Goal: Task Accomplishment & Management: Use online tool/utility

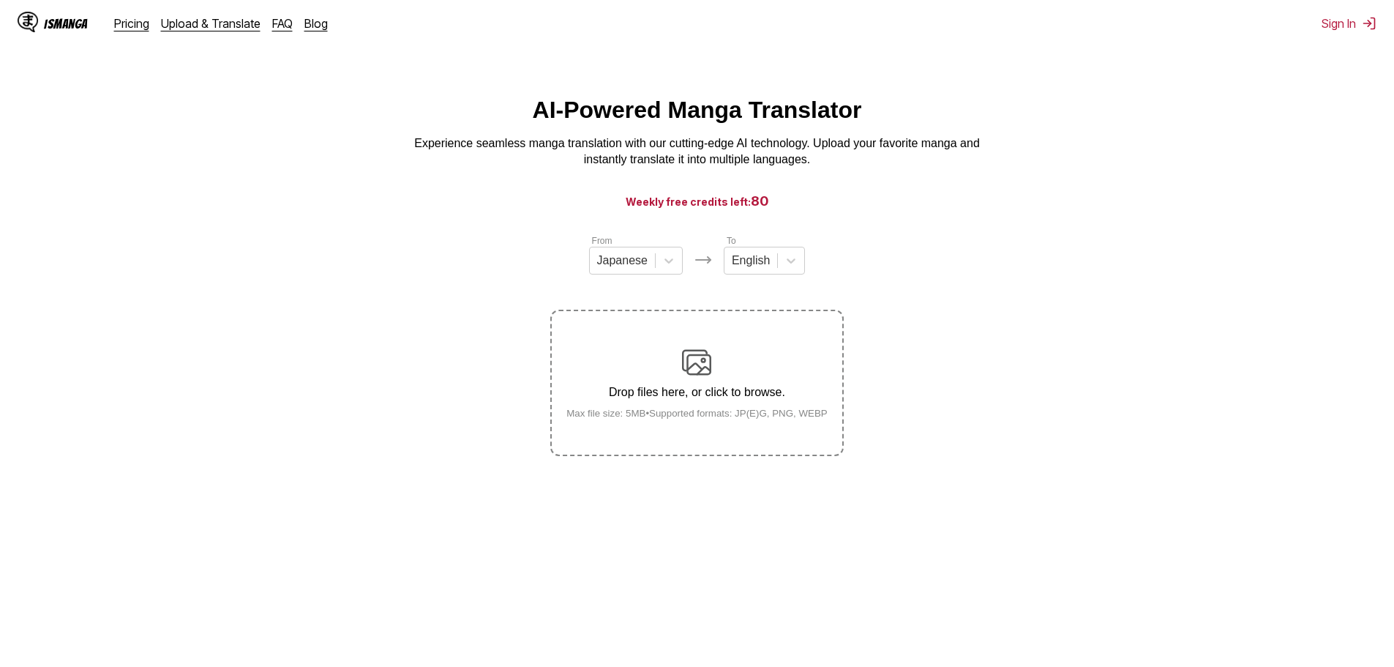
drag, startPoint x: 0, startPoint y: 0, endPoint x: 907, endPoint y: 266, distance: 944.9
click at [908, 266] on section "From Japanese To English Drop files here, or click to browse. Max file size: 5M…" at bounding box center [697, 344] width 1371 height 222
click at [698, 364] on img at bounding box center [696, 362] width 29 height 29
click at [0, 0] on input "Drop files here, or click to browse. Max file size: 5MB • Supported formats: JP…" at bounding box center [0, 0] width 0 height 0
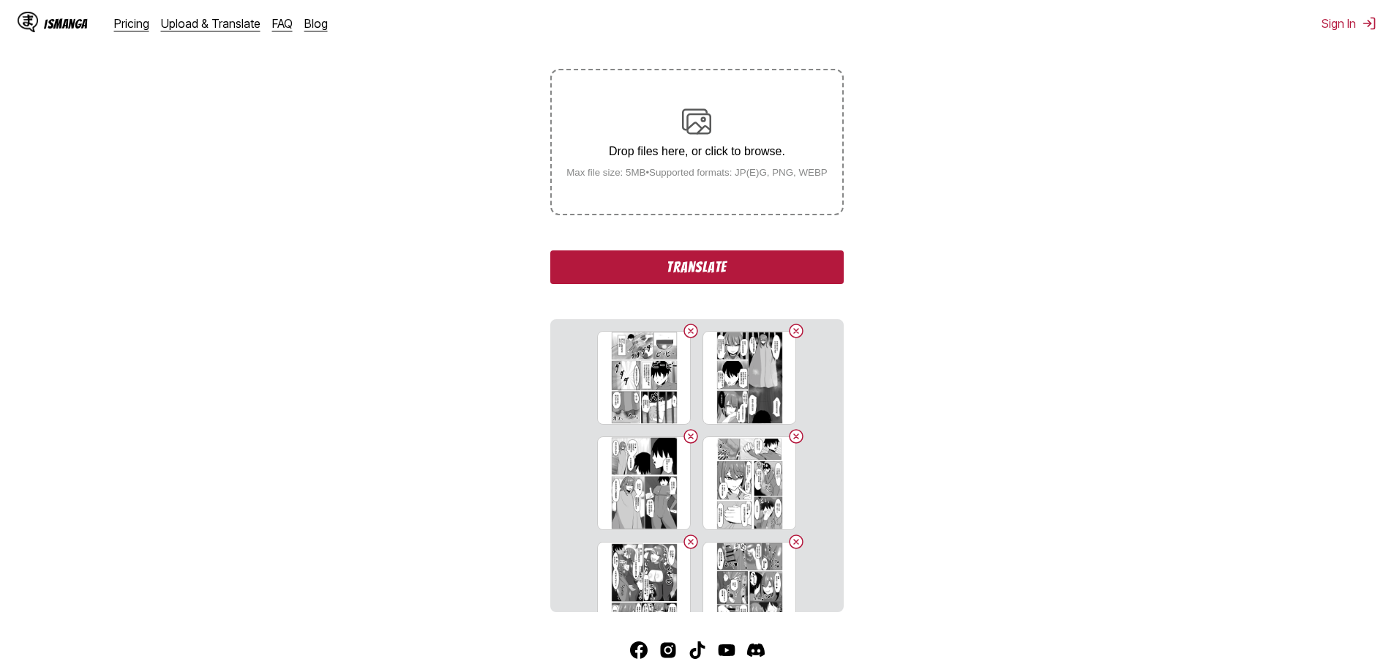
click at [742, 266] on button "Translate" at bounding box center [696, 267] width 293 height 34
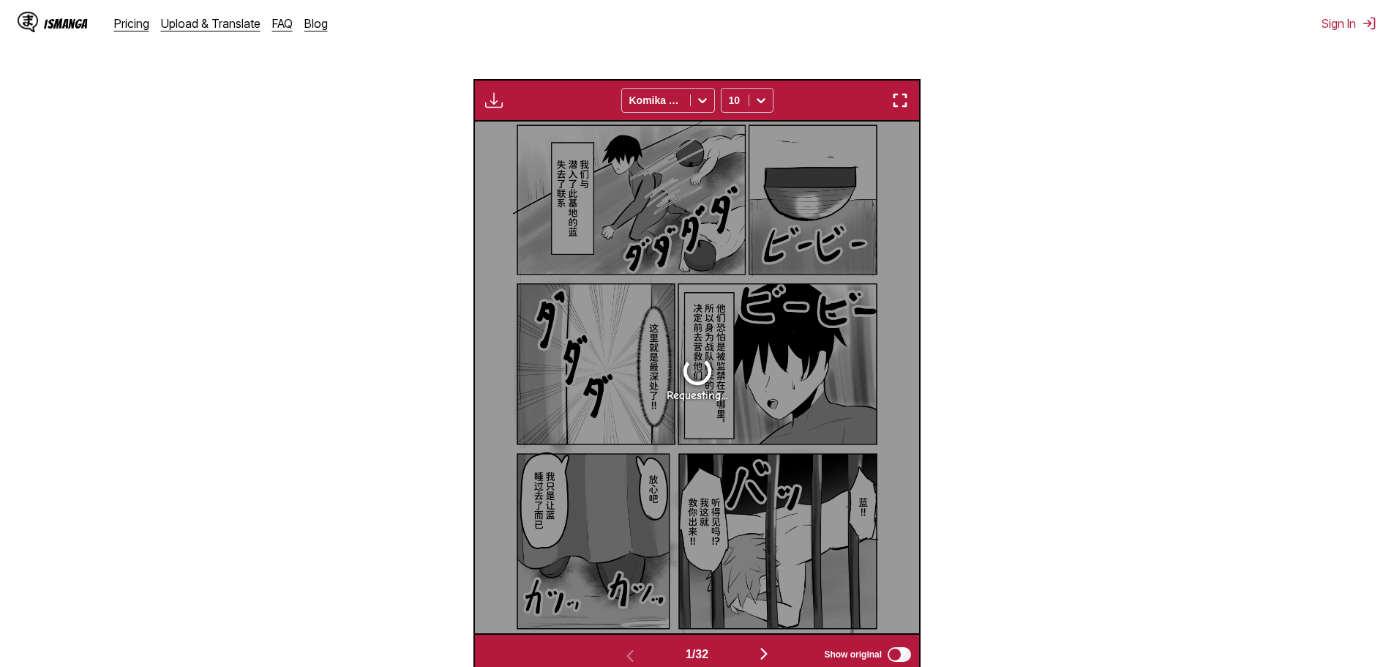
scroll to position [454, 0]
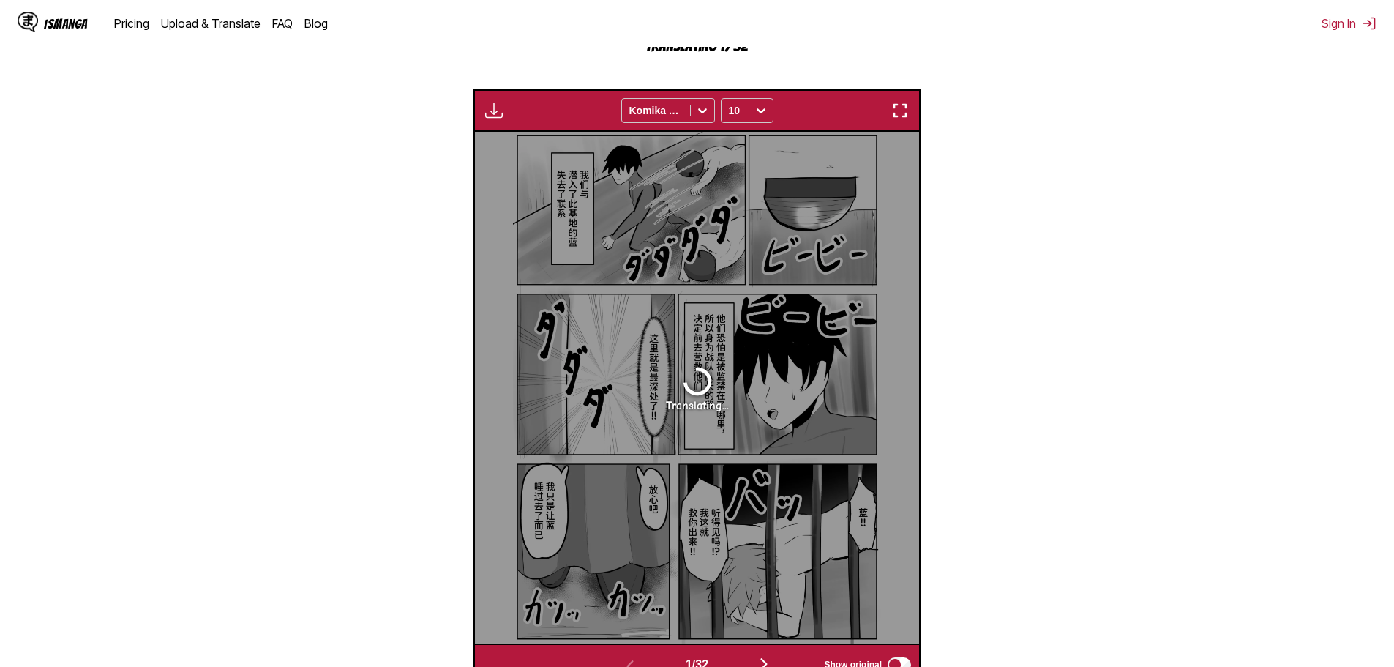
click at [899, 114] on img "button" at bounding box center [900, 111] width 18 height 18
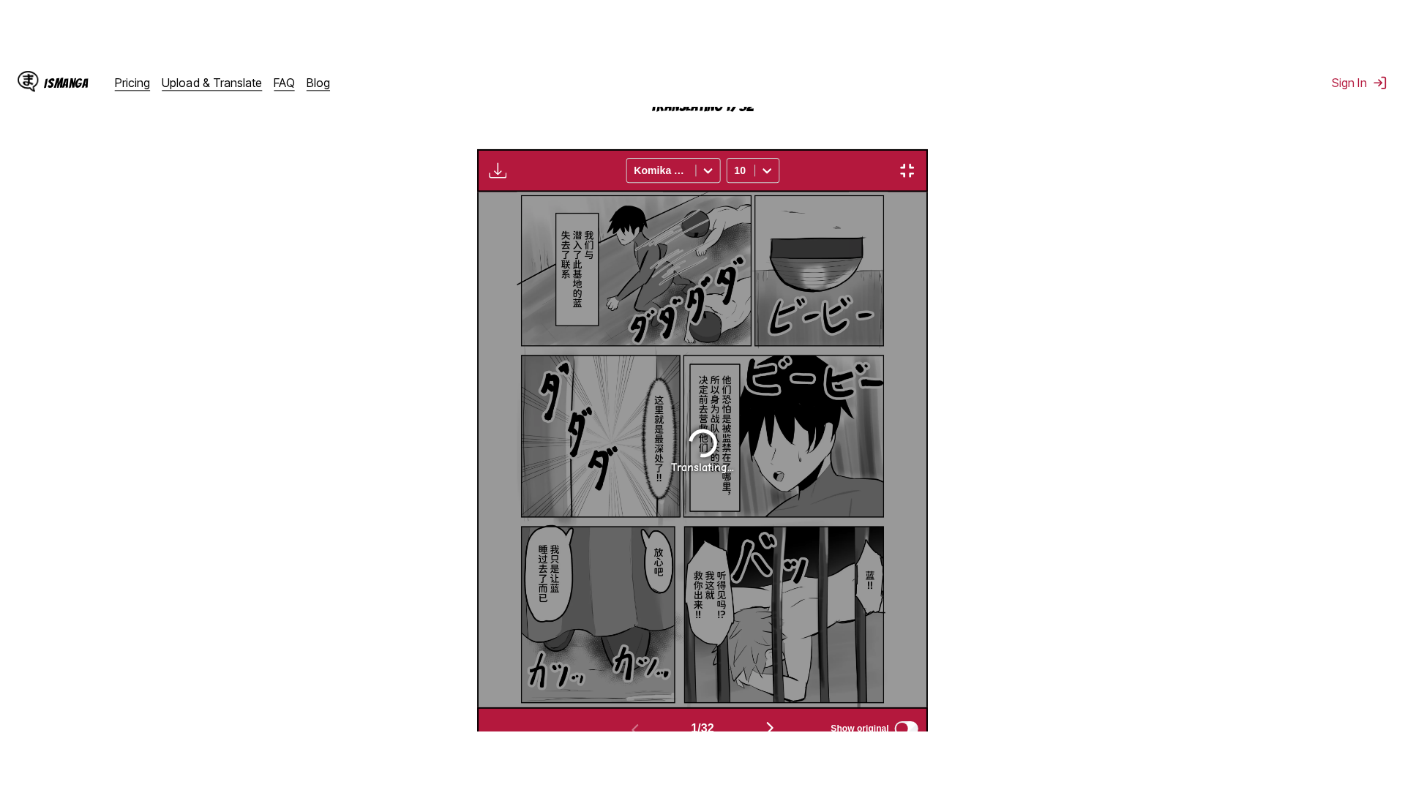
scroll to position [154, 0]
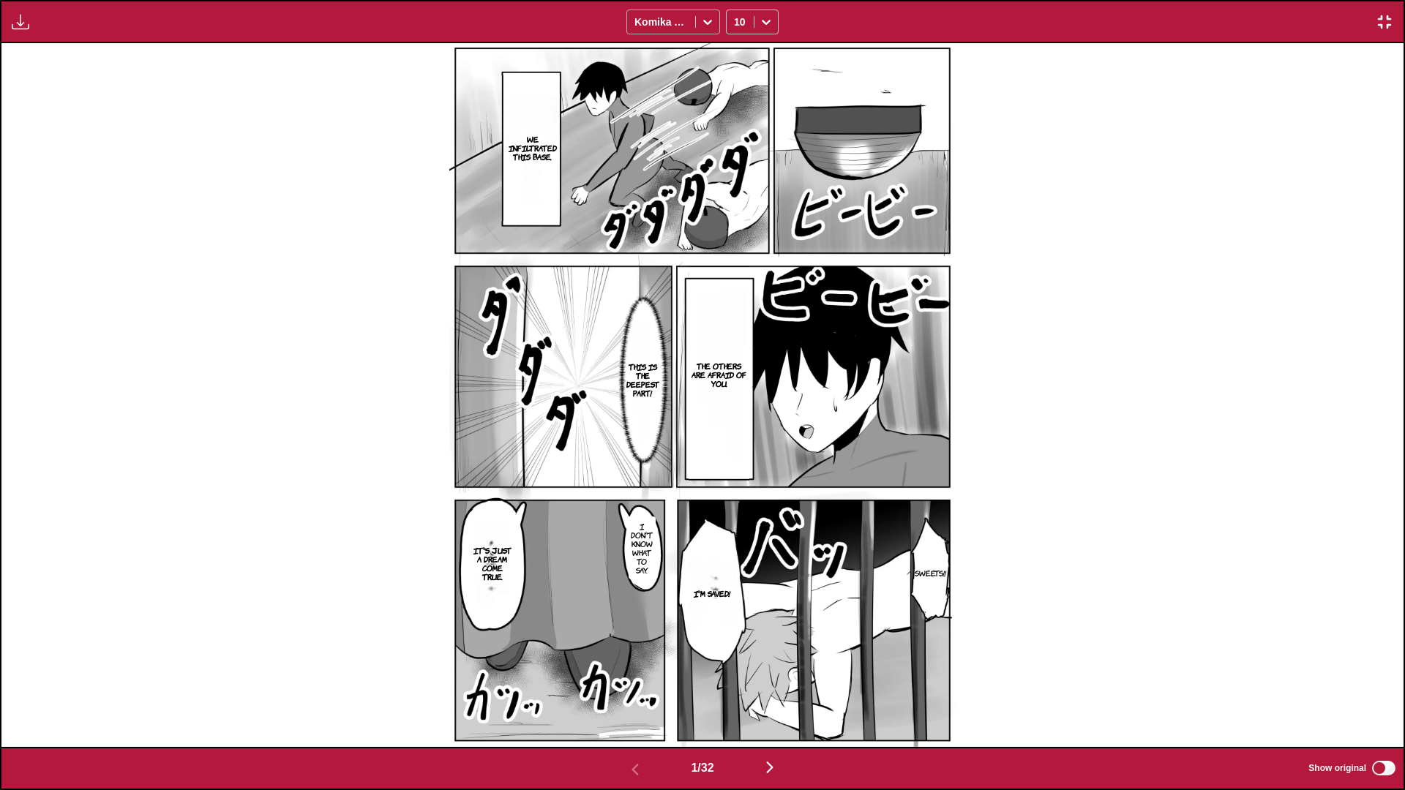
click at [692, 19] on div "Komika Axis" at bounding box center [661, 22] width 68 height 20
click at [1386, 19] on img "button" at bounding box center [1385, 22] width 18 height 18
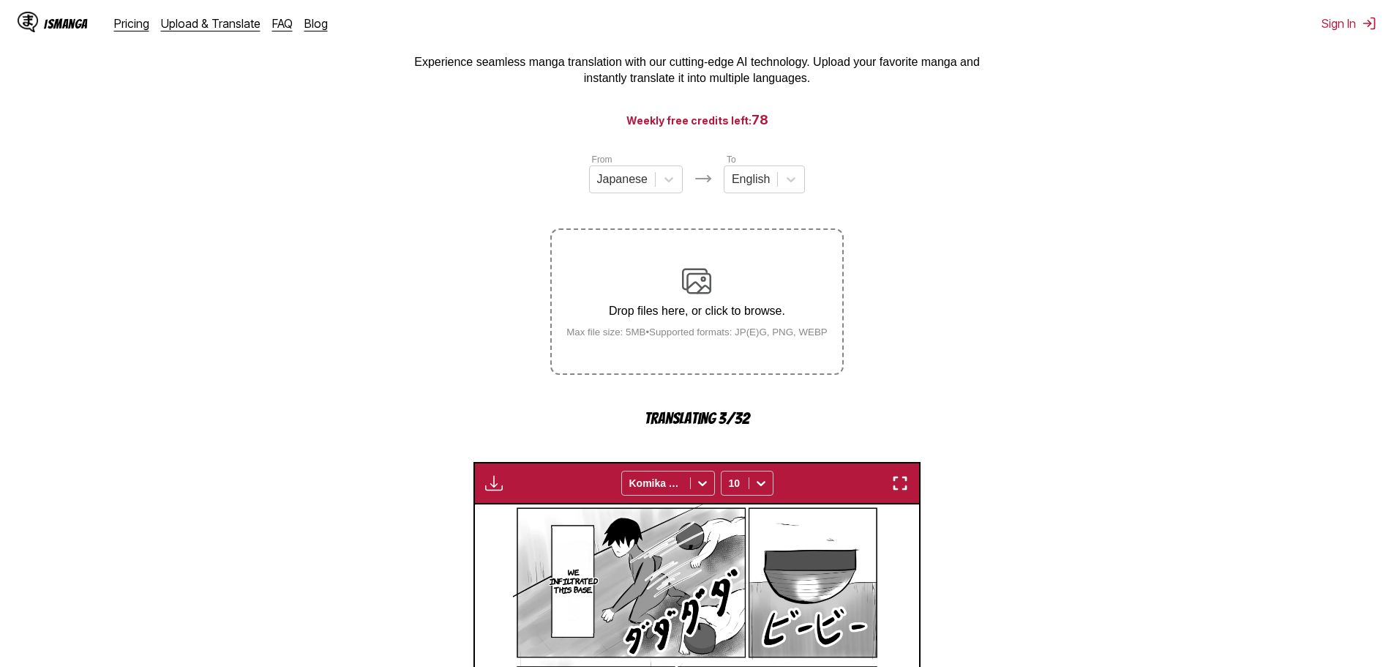
scroll to position [61, 0]
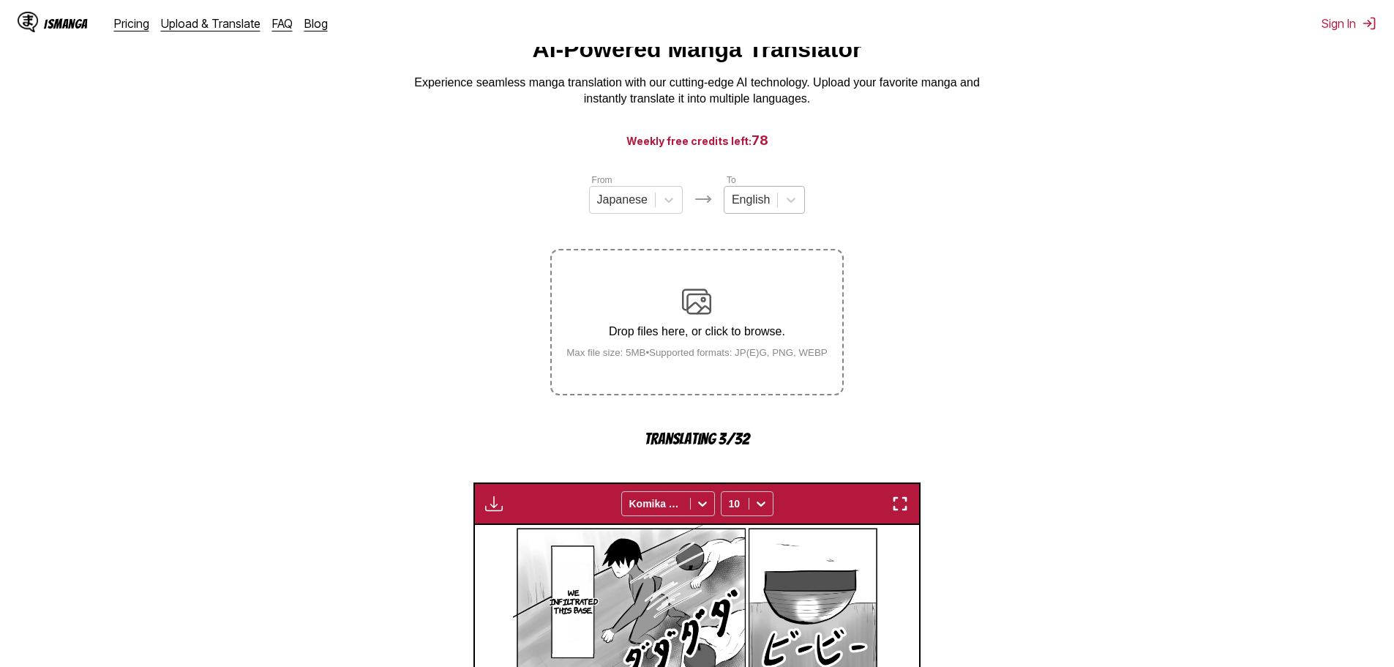
click at [760, 203] on div at bounding box center [751, 200] width 38 height 16
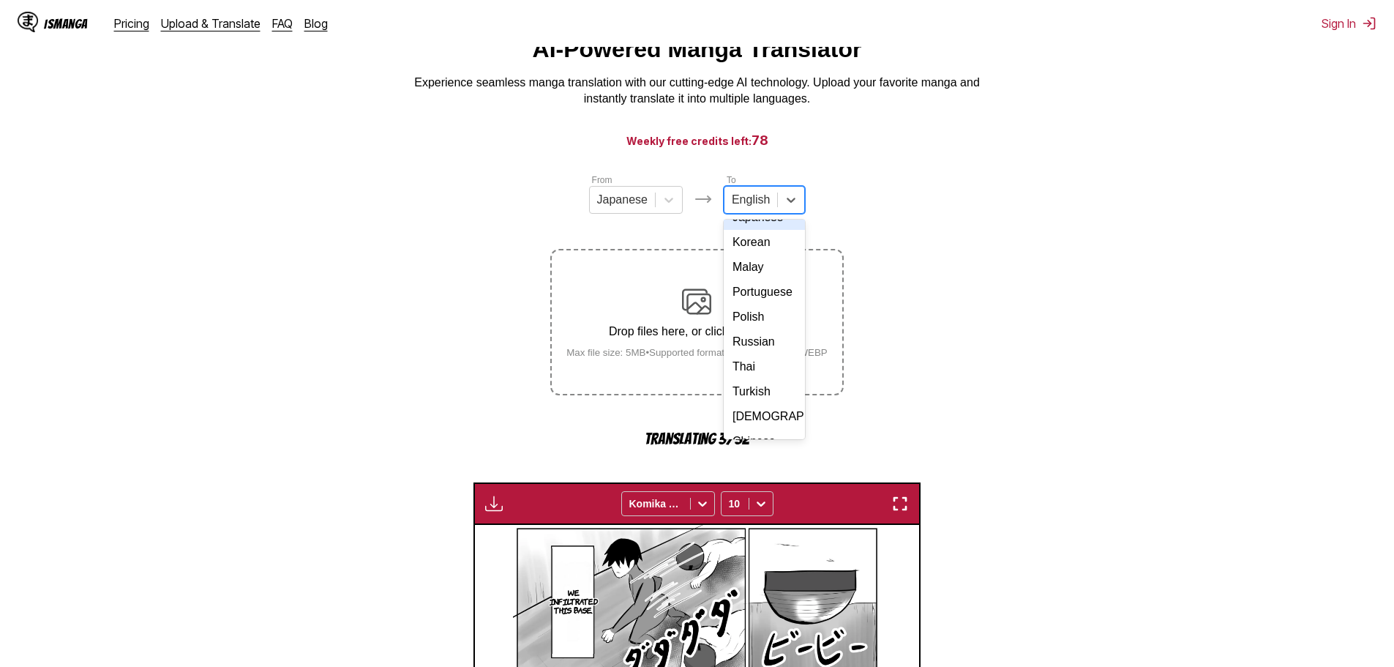
scroll to position [220, 0]
click at [763, 362] on div "Thai" at bounding box center [764, 349] width 81 height 25
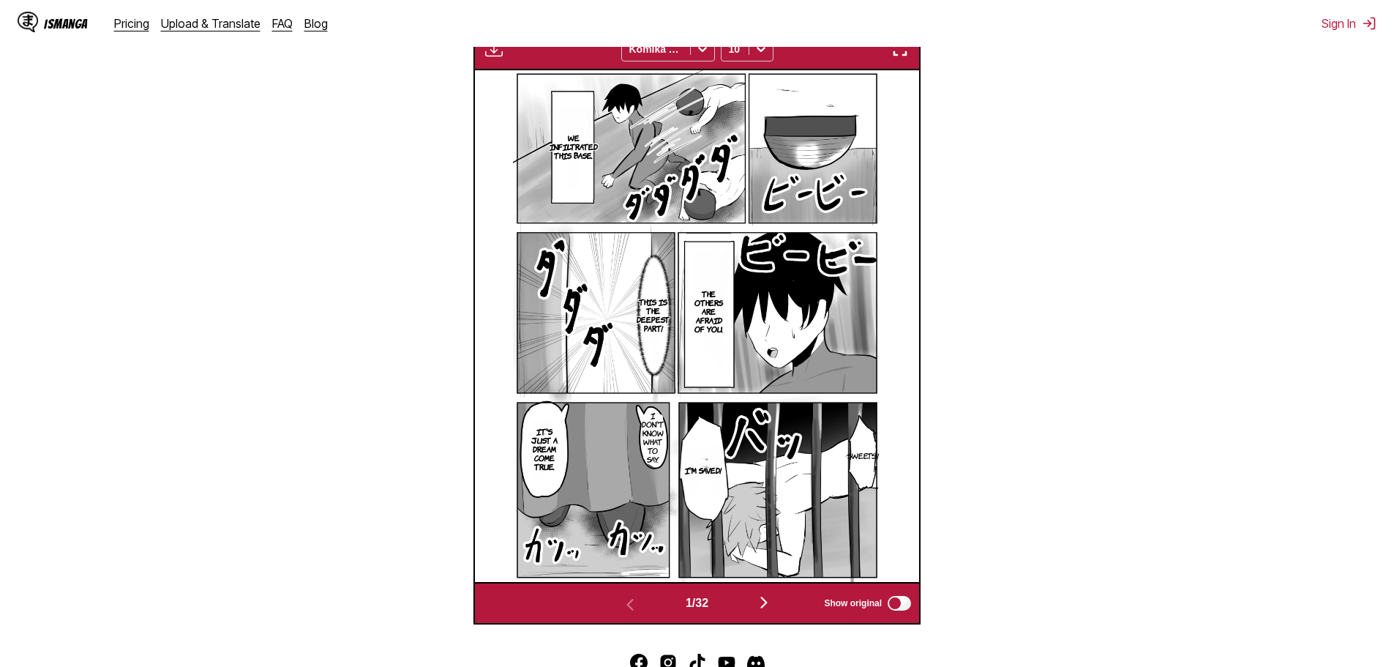
scroll to position [442, 0]
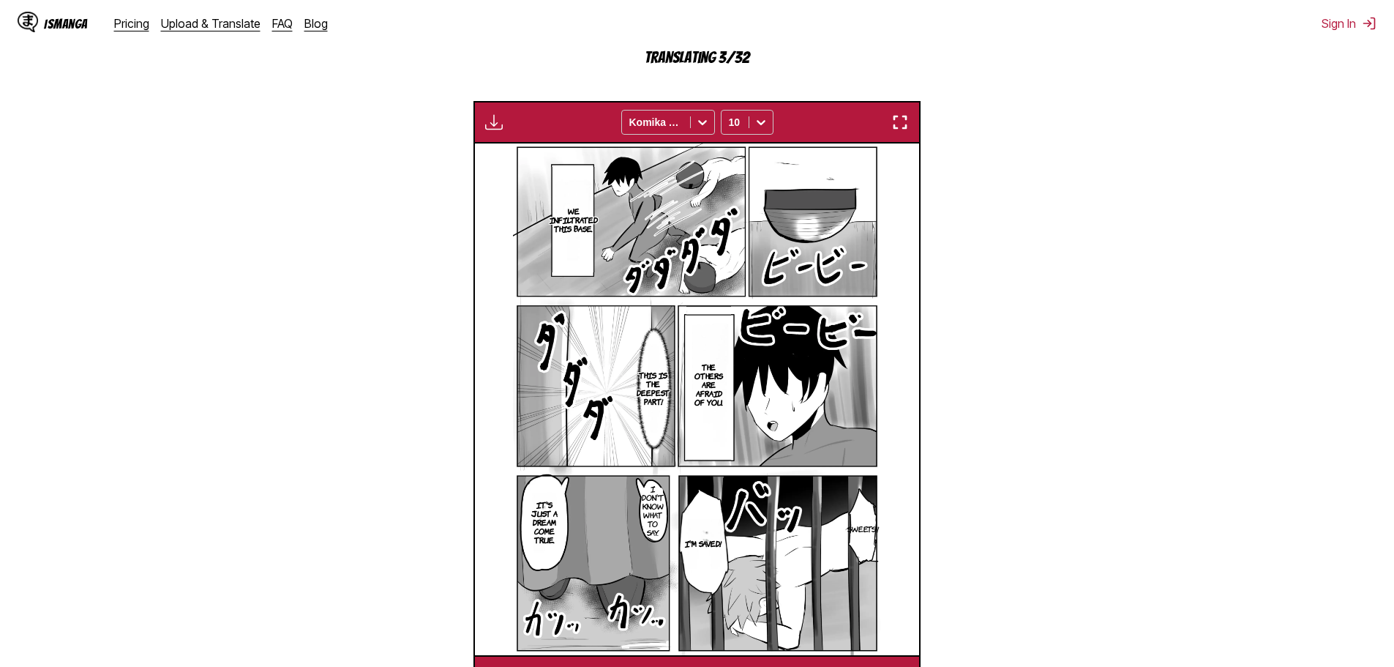
click at [563, 399] on img at bounding box center [697, 399] width 368 height 512
click at [894, 125] on img "button" at bounding box center [900, 122] width 18 height 18
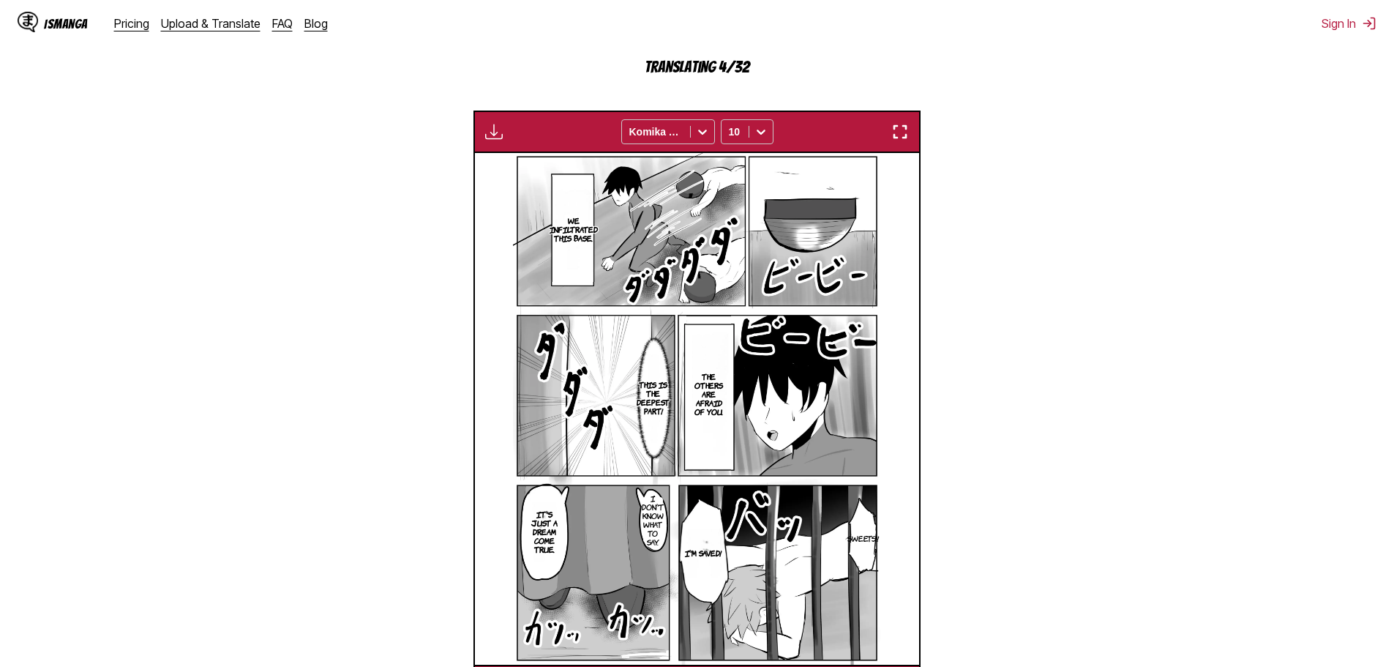
drag, startPoint x: 372, startPoint y: 183, endPoint x: 439, endPoint y: 384, distance: 212.2
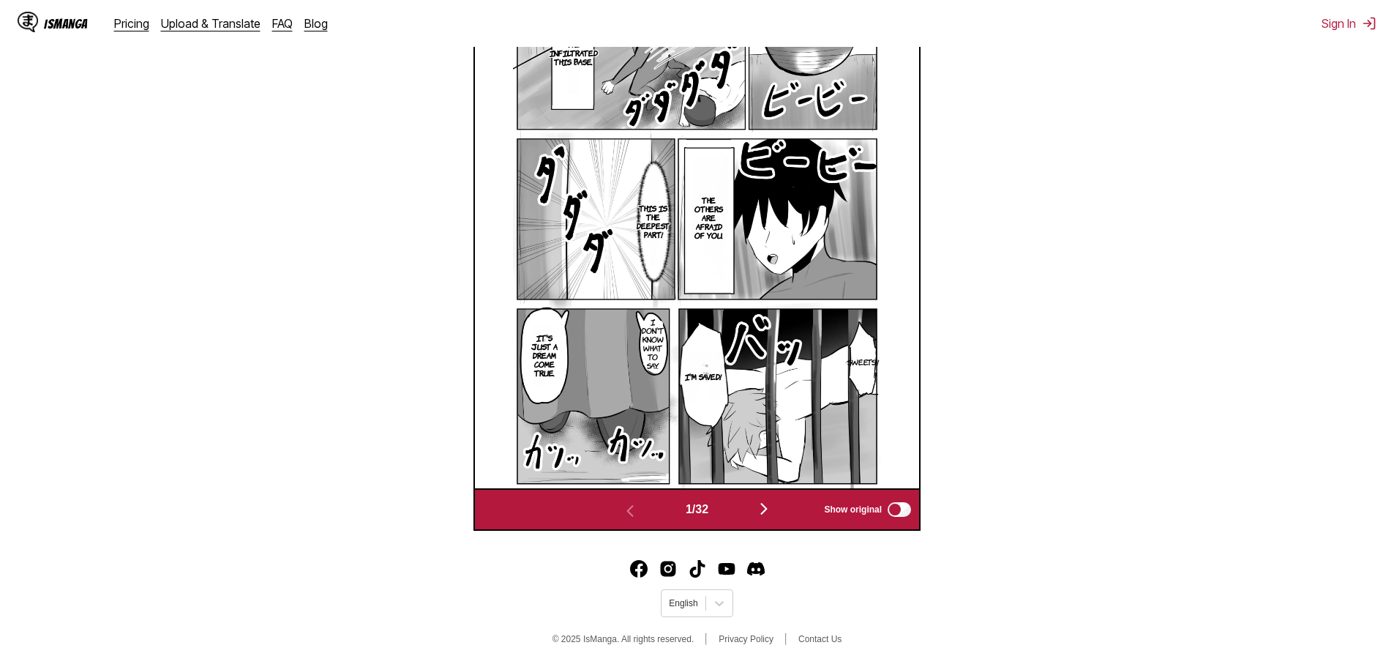
drag, startPoint x: 394, startPoint y: 476, endPoint x: 387, endPoint y: 438, distance: 37.9
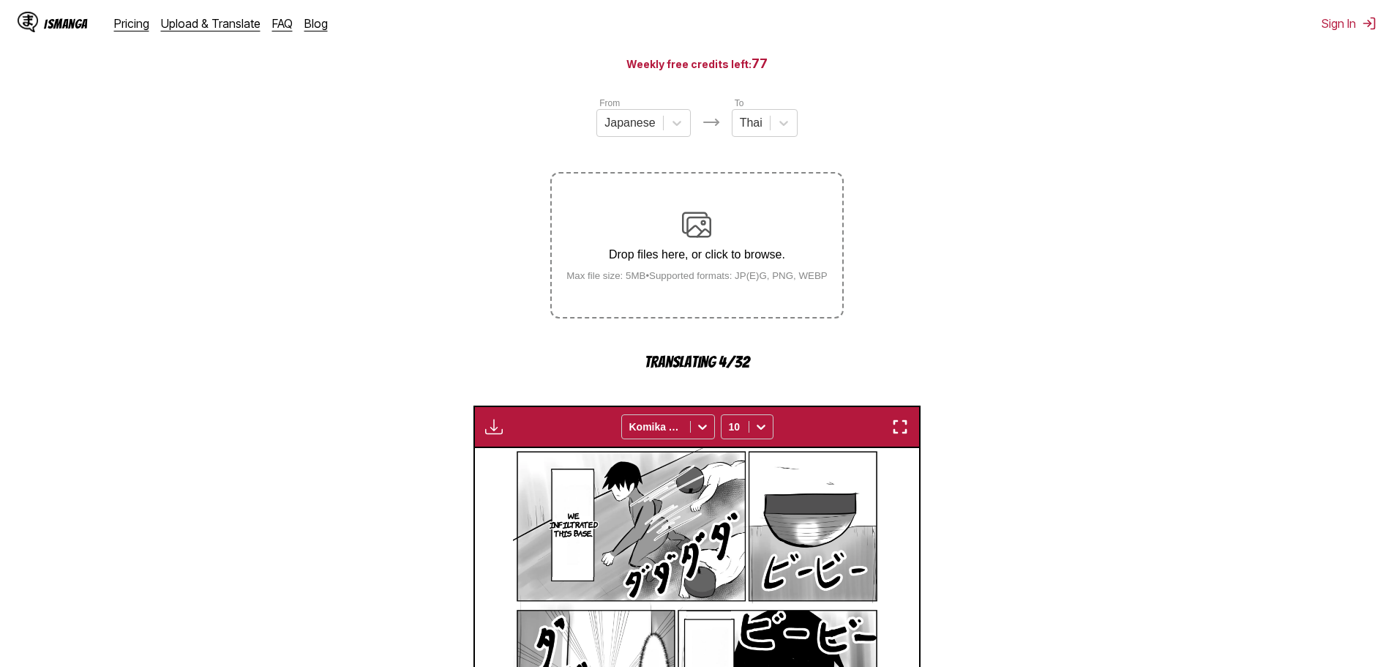
scroll to position [72, 0]
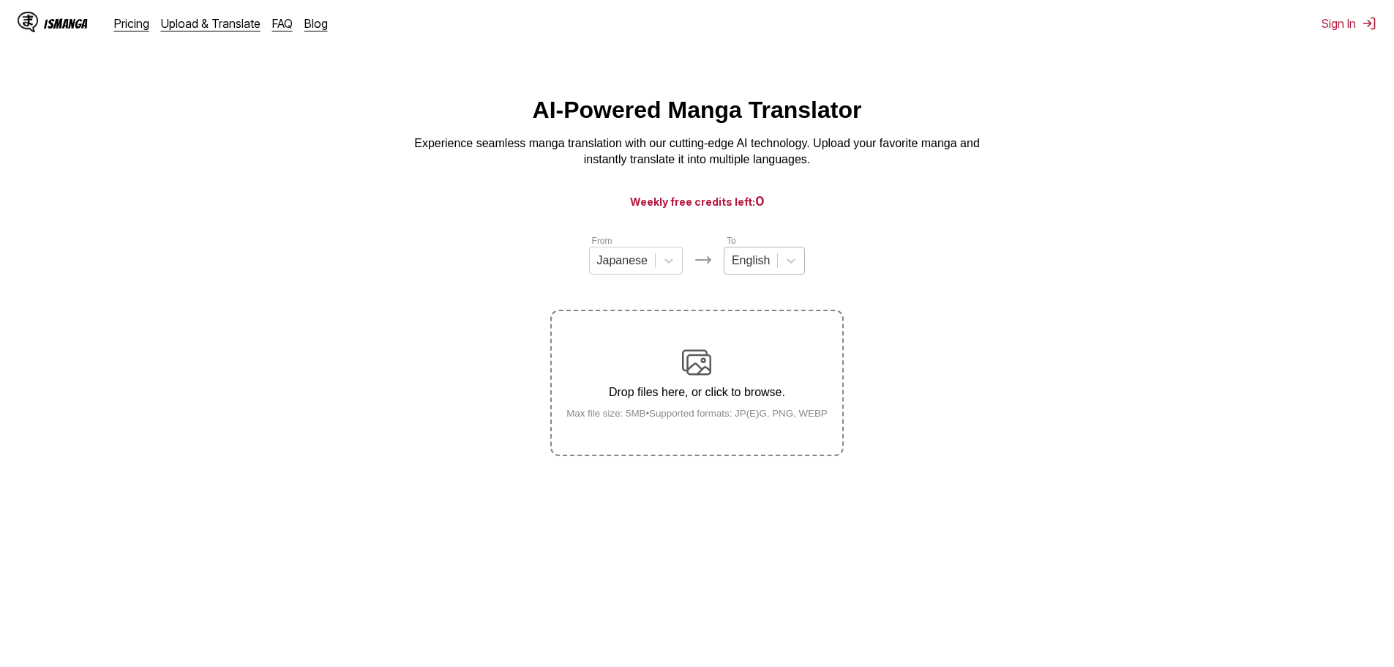
click at [750, 253] on div "English" at bounding box center [764, 261] width 81 height 28
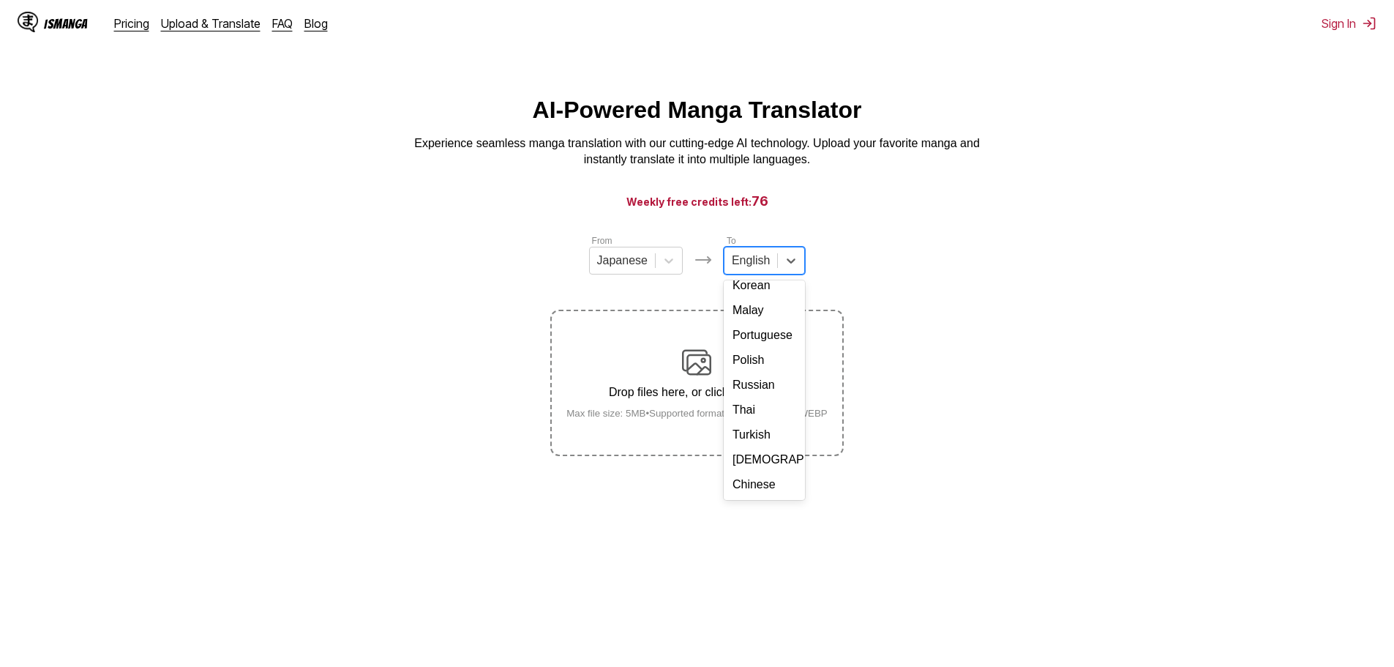
scroll to position [247, 0]
click at [753, 405] on div "Thai" at bounding box center [764, 409] width 81 height 25
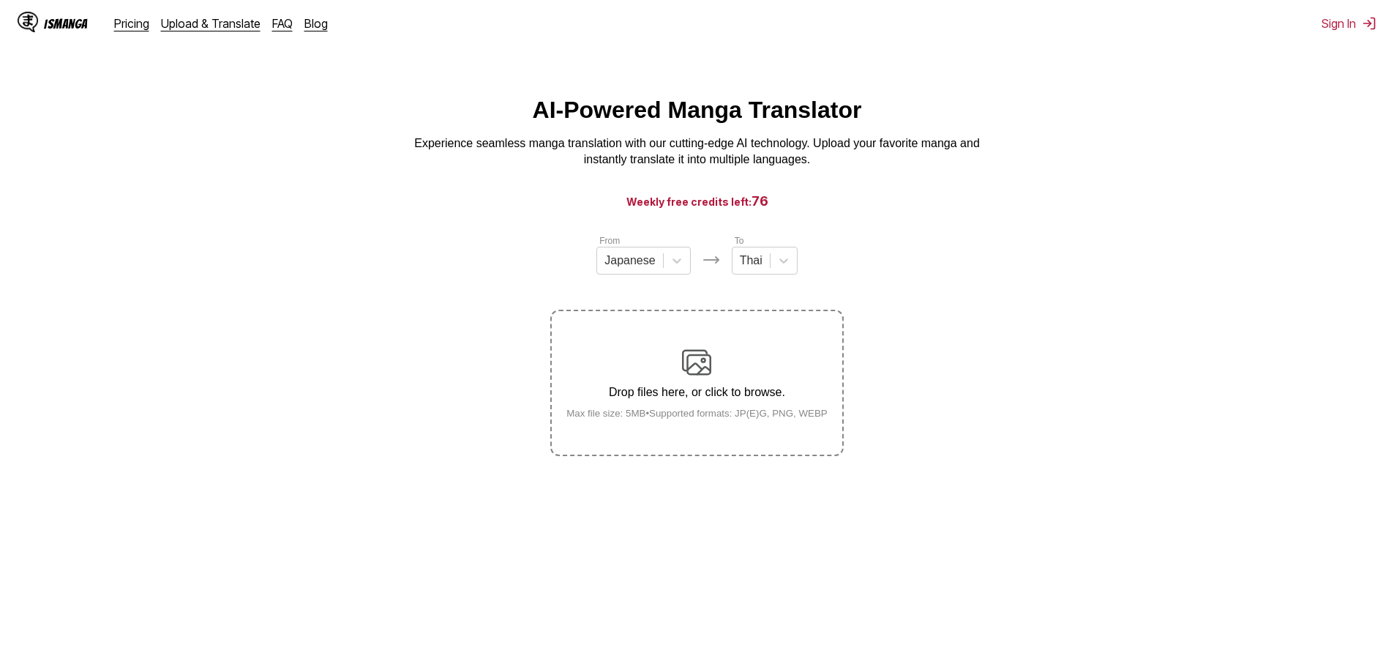
click at [714, 375] on div "Drop files here, or click to browse. Max file size: 5MB • Supported formats: JP…" at bounding box center [697, 383] width 285 height 71
click at [0, 0] on input "Drop files here, or click to browse. Max file size: 5MB • Supported formats: JP…" at bounding box center [0, 0] width 0 height 0
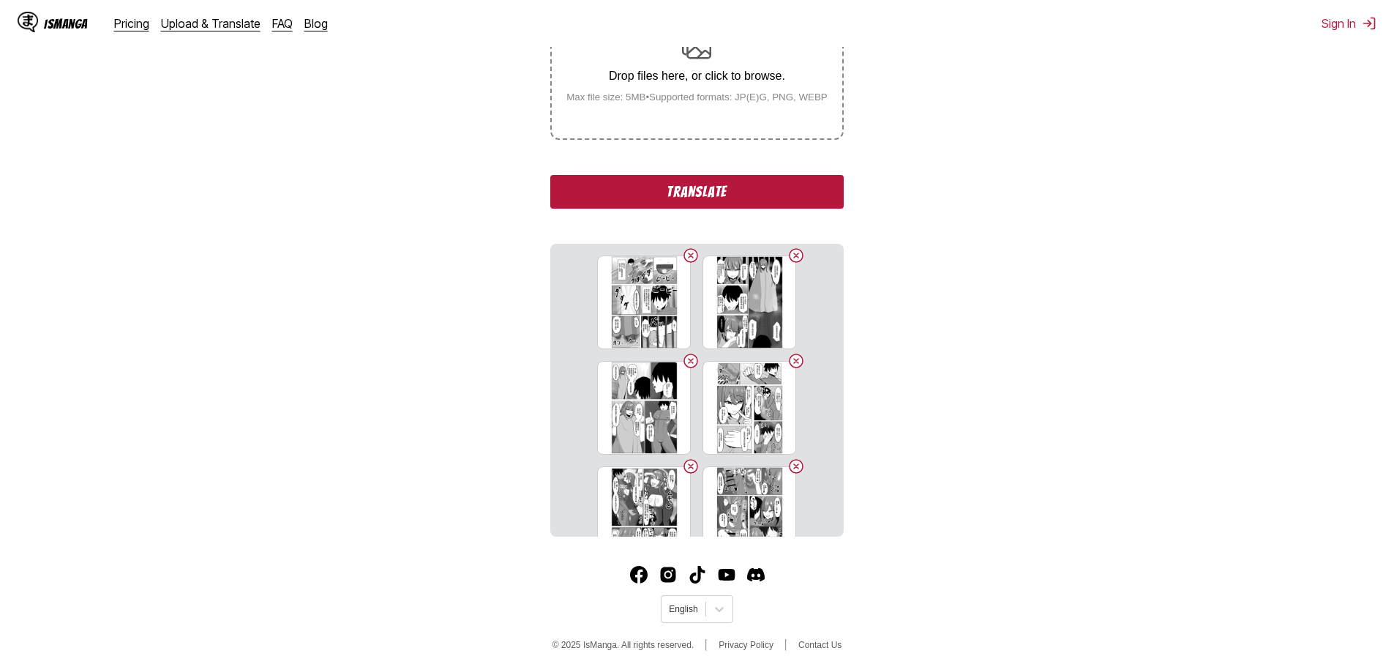
scroll to position [324, 0]
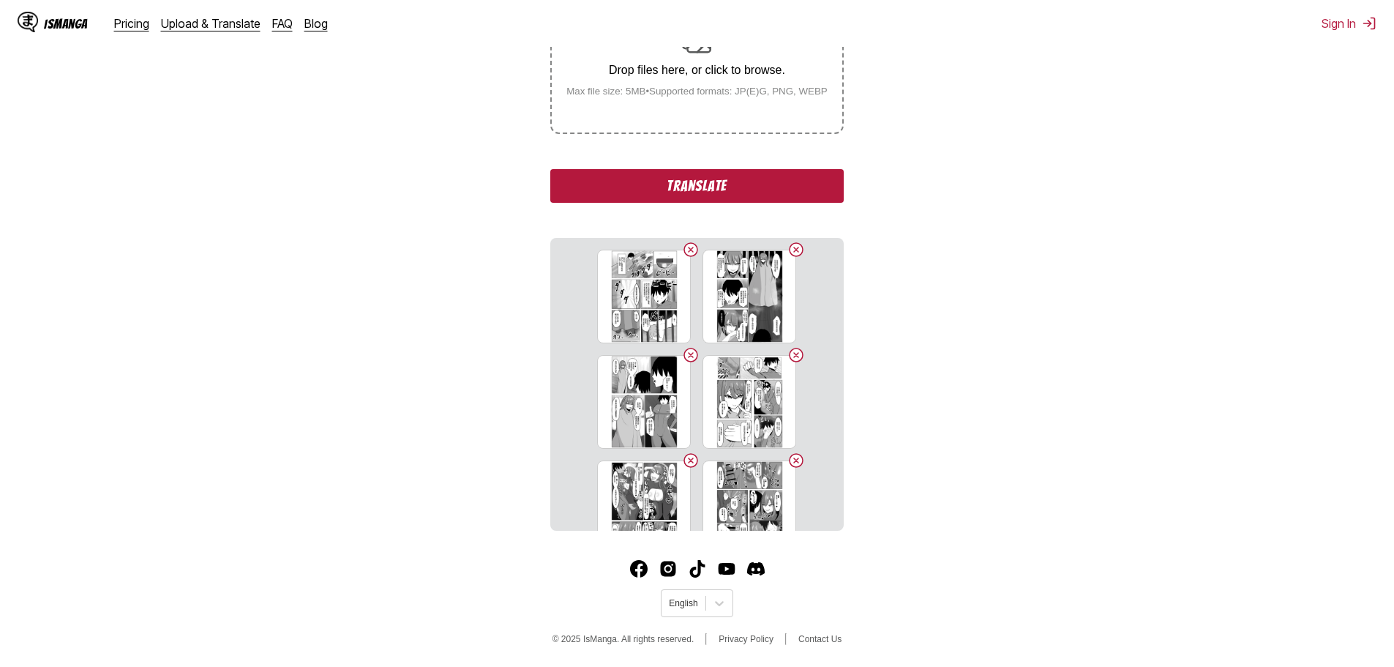
click at [717, 192] on button "Translate" at bounding box center [696, 186] width 293 height 34
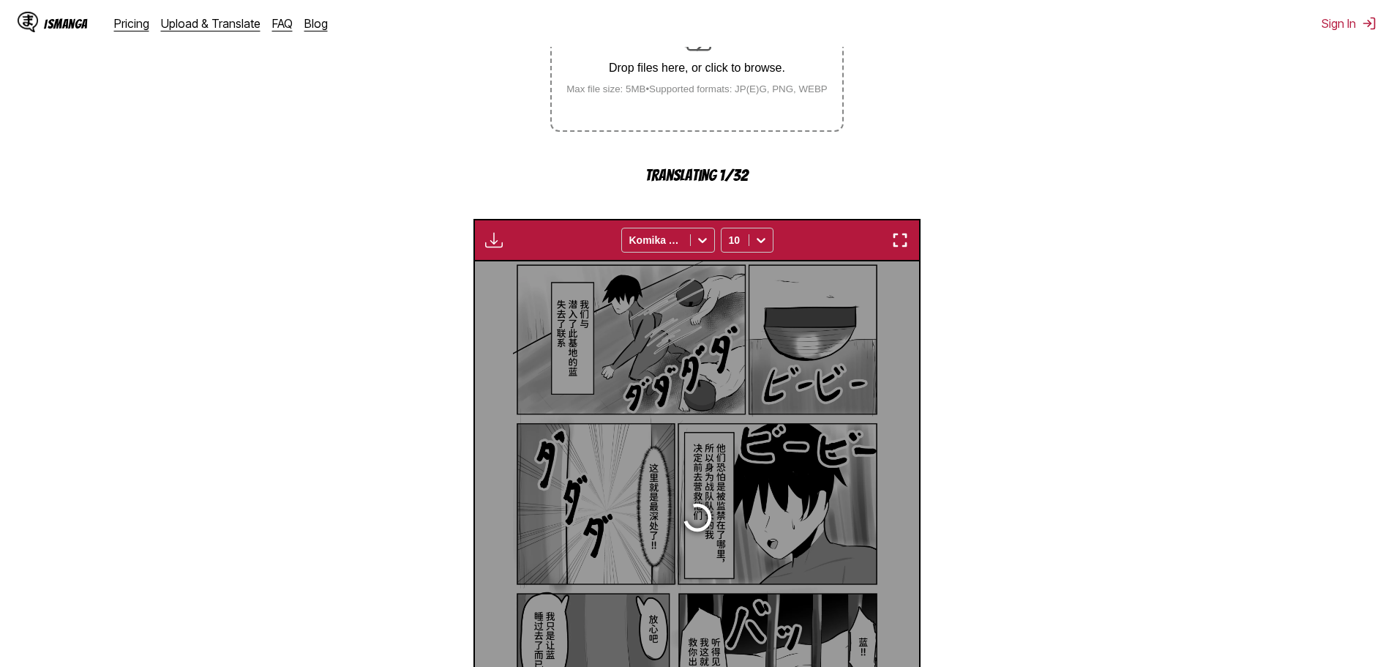
scroll to position [433, 0]
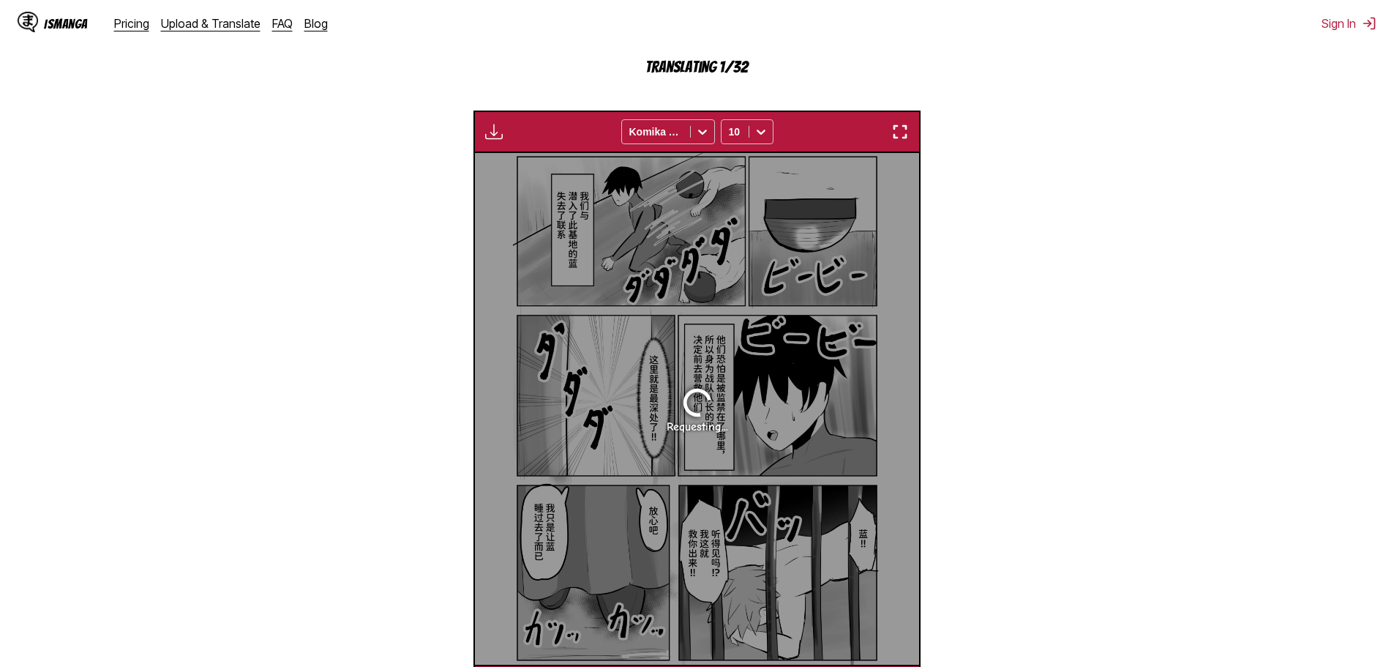
click at [902, 136] on img "button" at bounding box center [900, 132] width 18 height 18
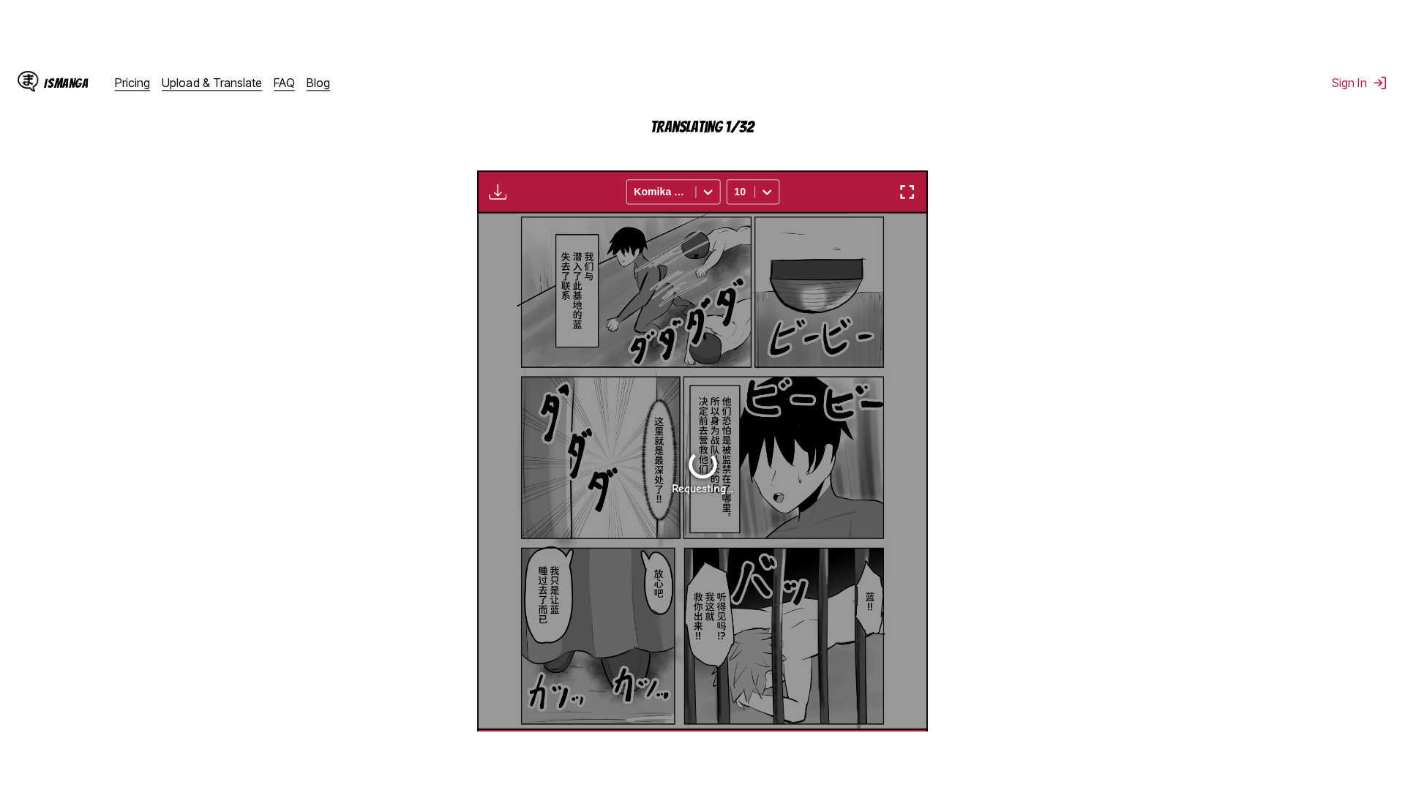
scroll to position [154, 0]
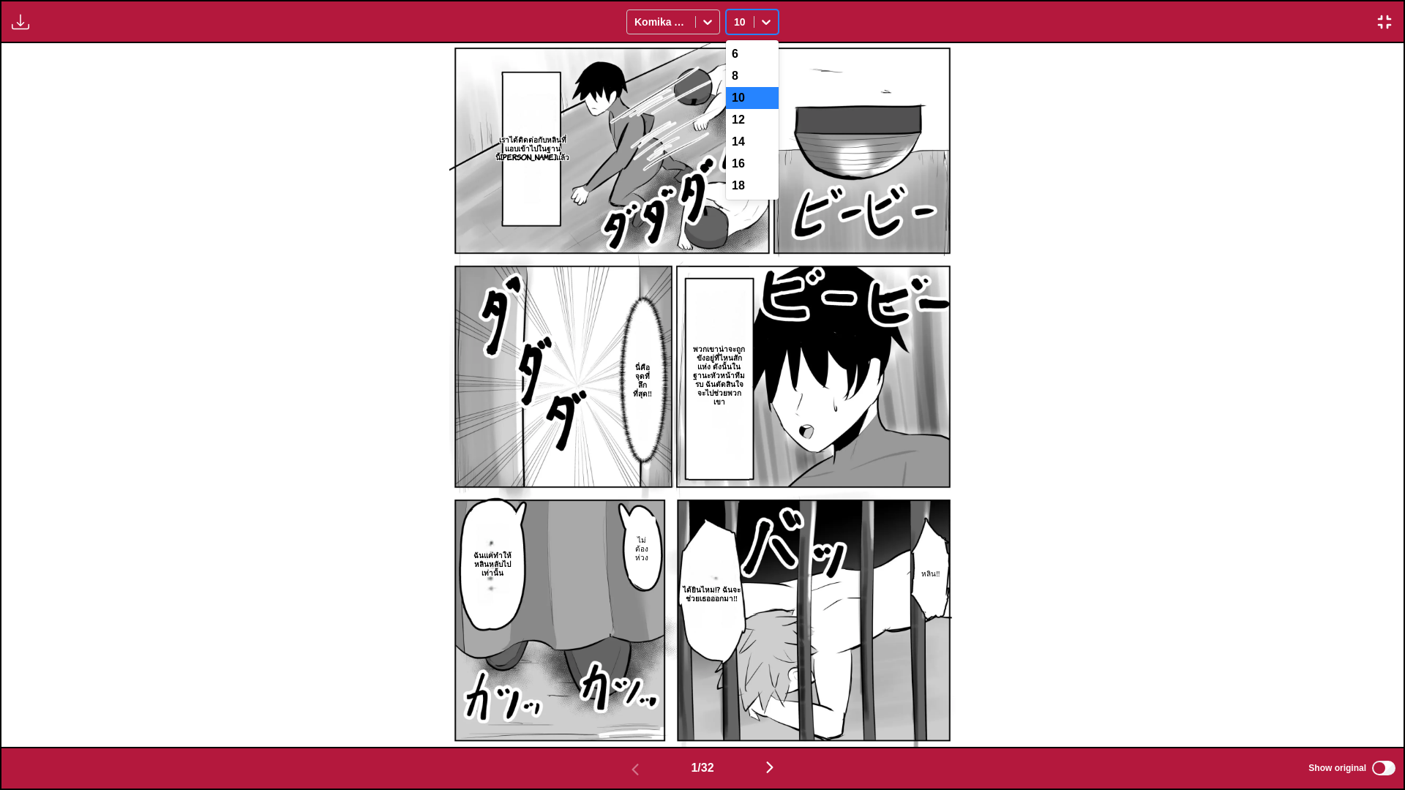
click at [760, 15] on icon at bounding box center [766, 22] width 15 height 15
click at [760, 124] on div "12" at bounding box center [752, 120] width 53 height 22
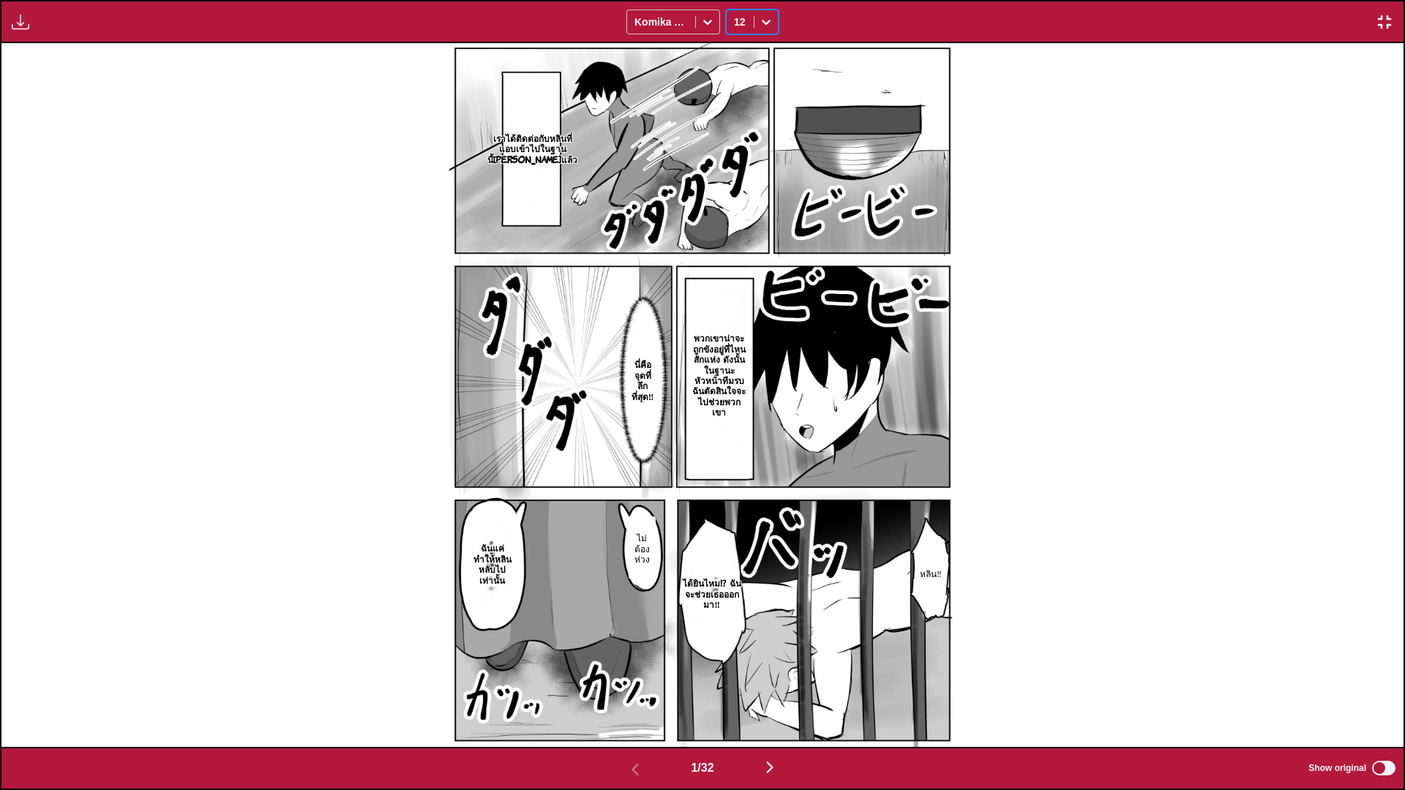
click at [758, 21] on div at bounding box center [766, 21] width 23 height 23
click at [747, 99] on div "10" at bounding box center [752, 98] width 53 height 22
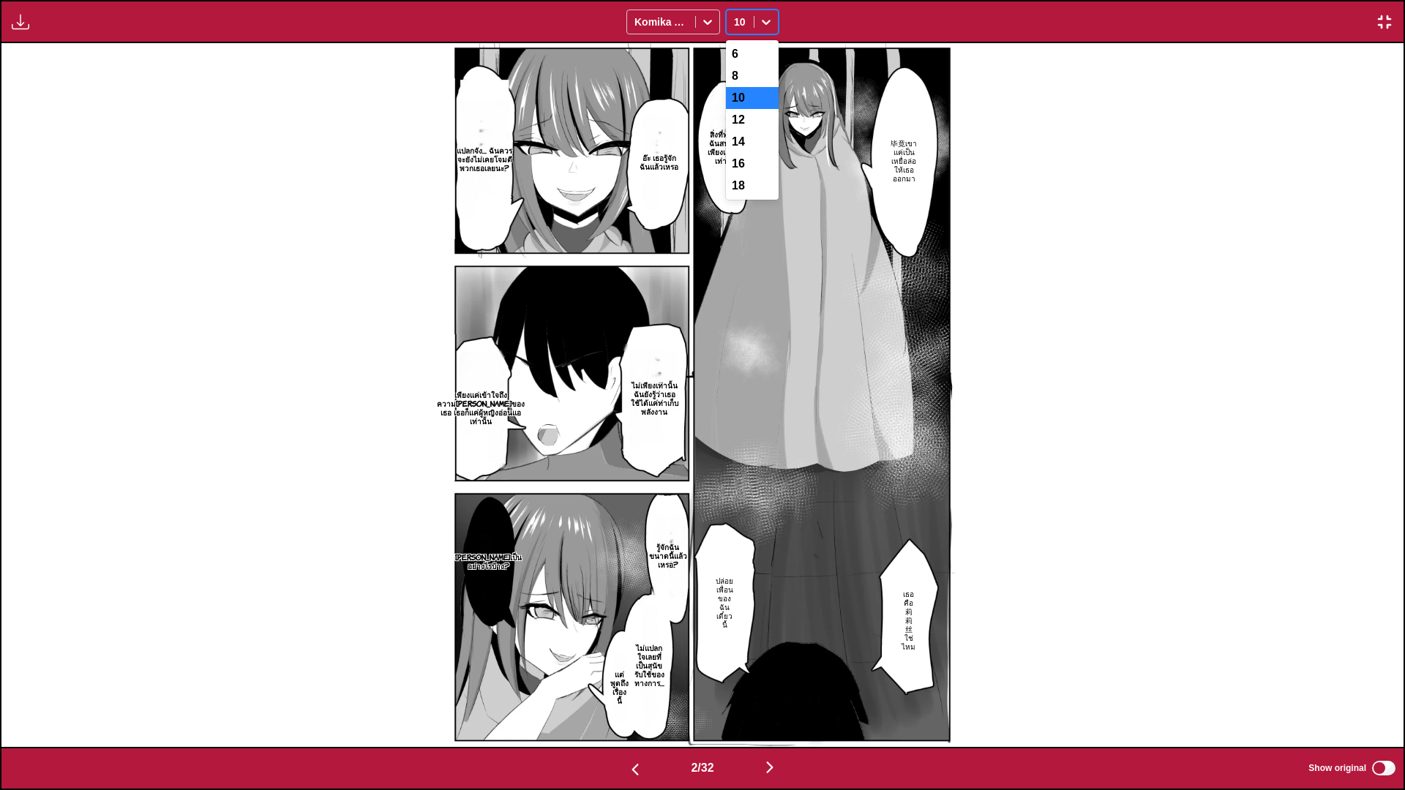
click at [751, 15] on div "10" at bounding box center [740, 22] width 27 height 20
click at [740, 123] on div "12" at bounding box center [752, 120] width 53 height 22
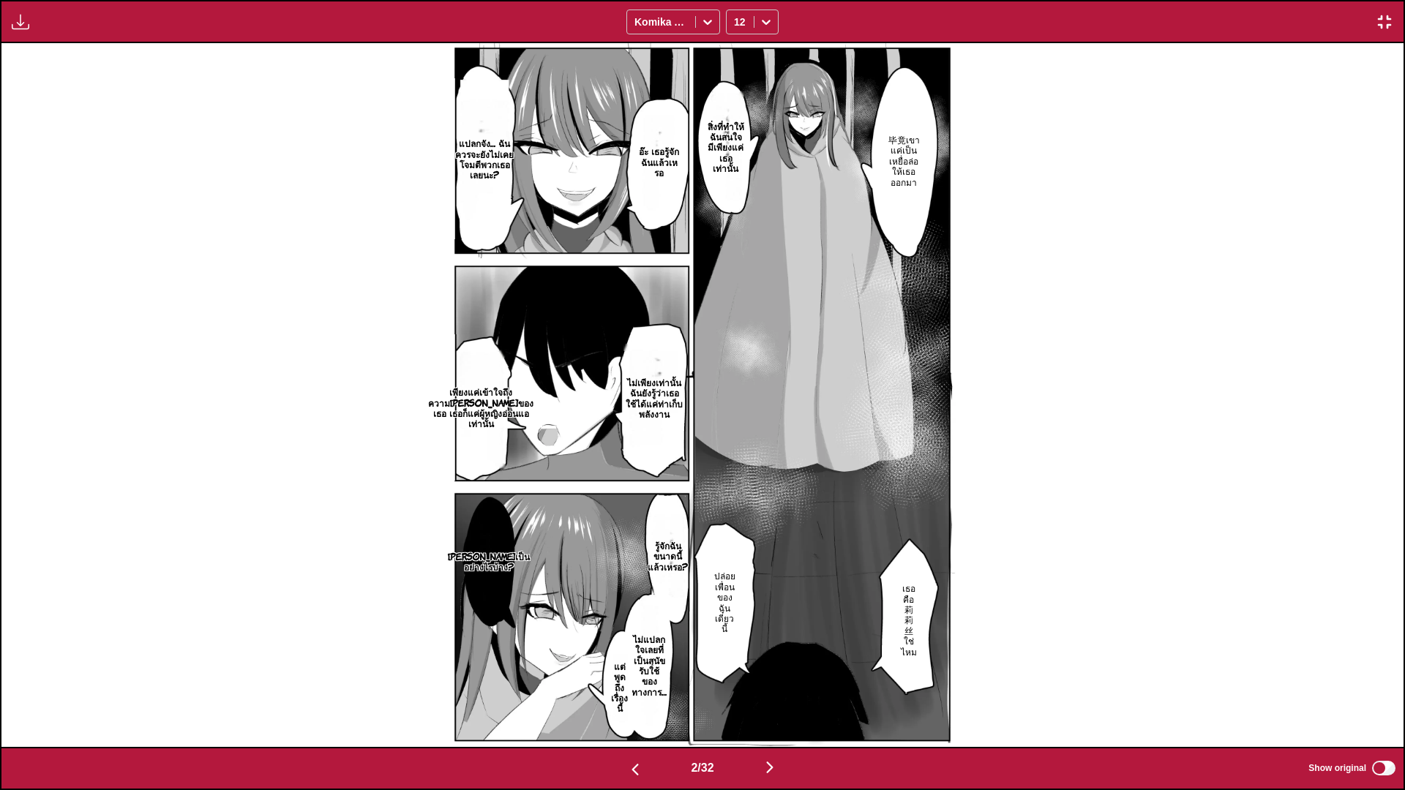
click at [1073, 329] on div "สิ่งที่ทำให้ฉันสนใจมีเพียงแค่เธอเท่านั้น 毕竟เขาแค่เป็นเหยื่อล่อให้เธอออกมา อ๊ะ เ…" at bounding box center [702, 395] width 1402 height 704
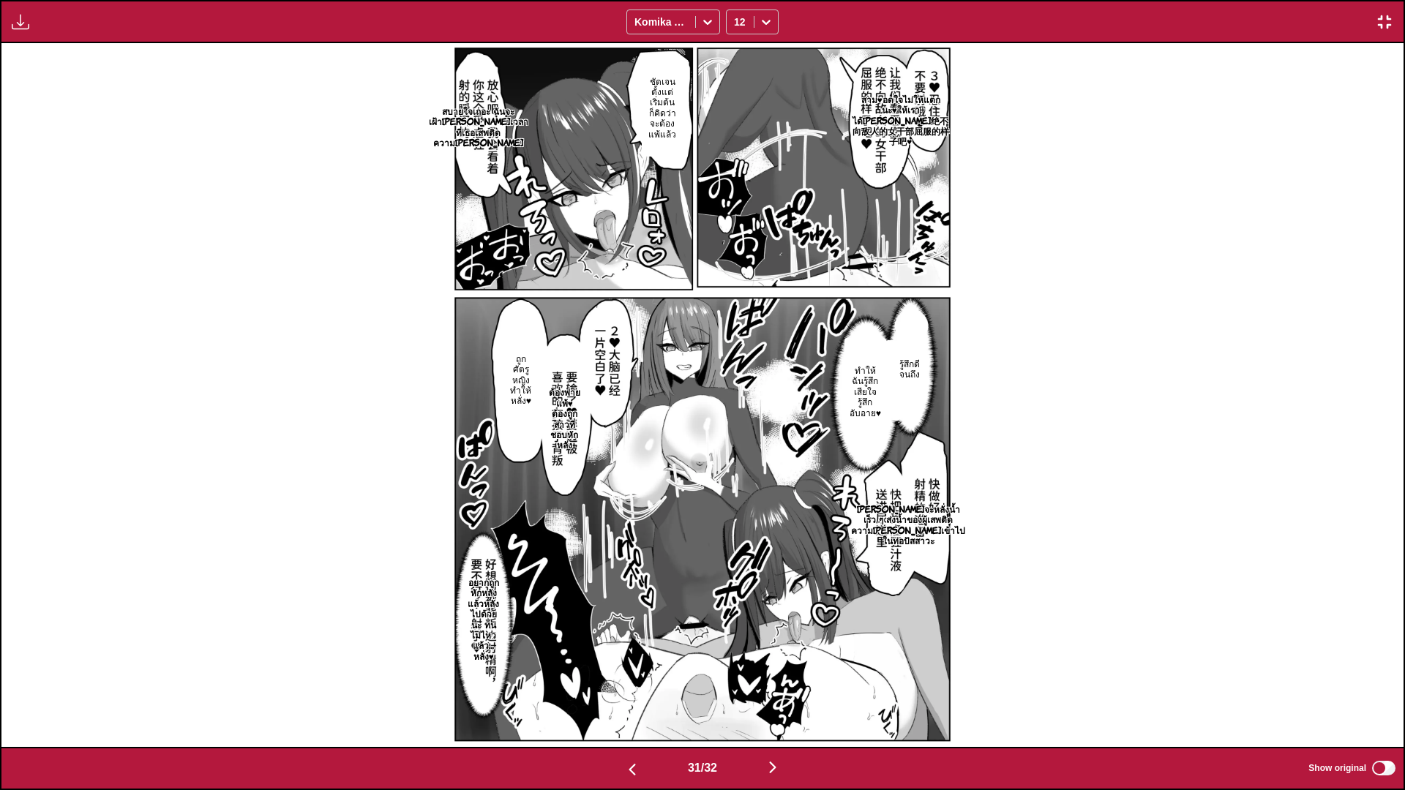
scroll to position [0, 42070]
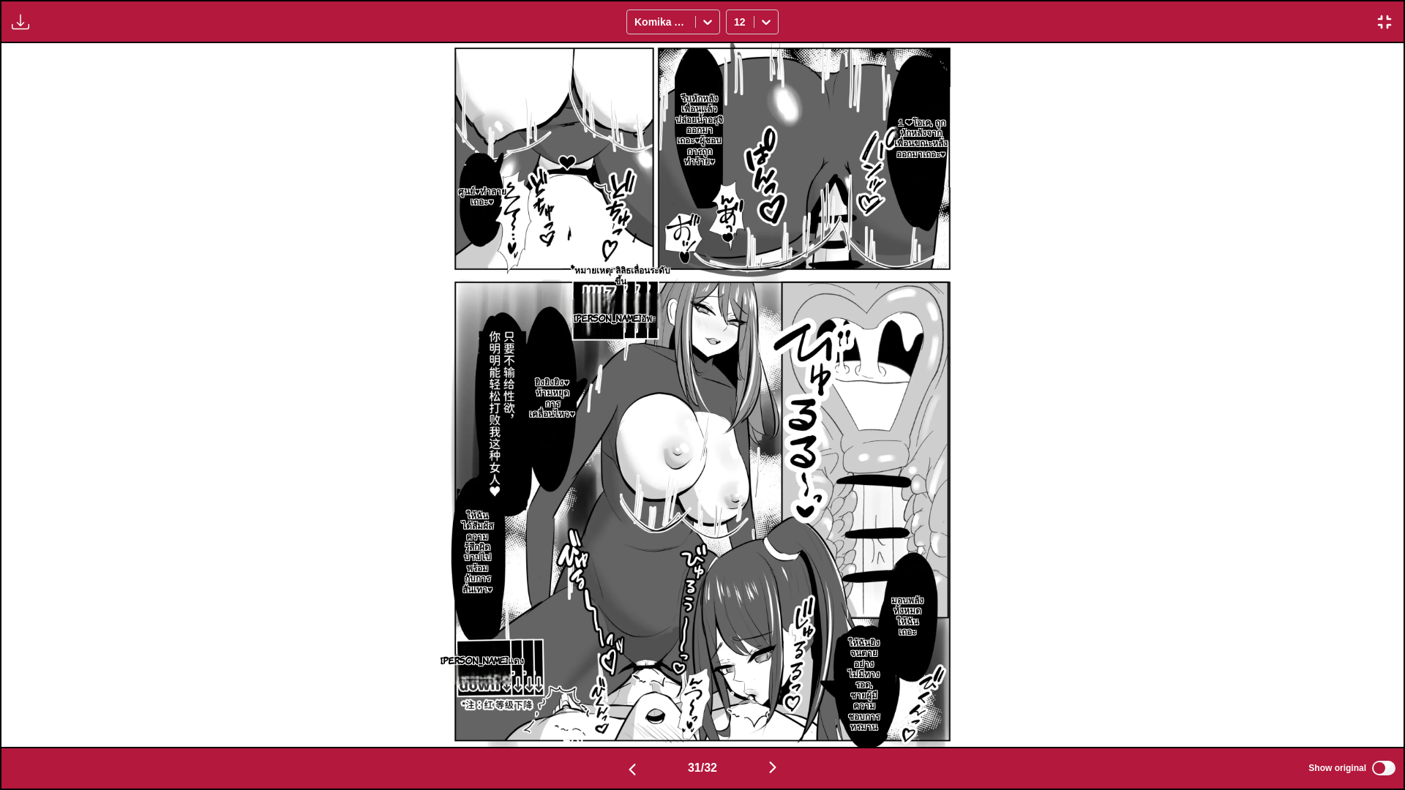
click at [1380, 26] on img "button" at bounding box center [1385, 22] width 18 height 18
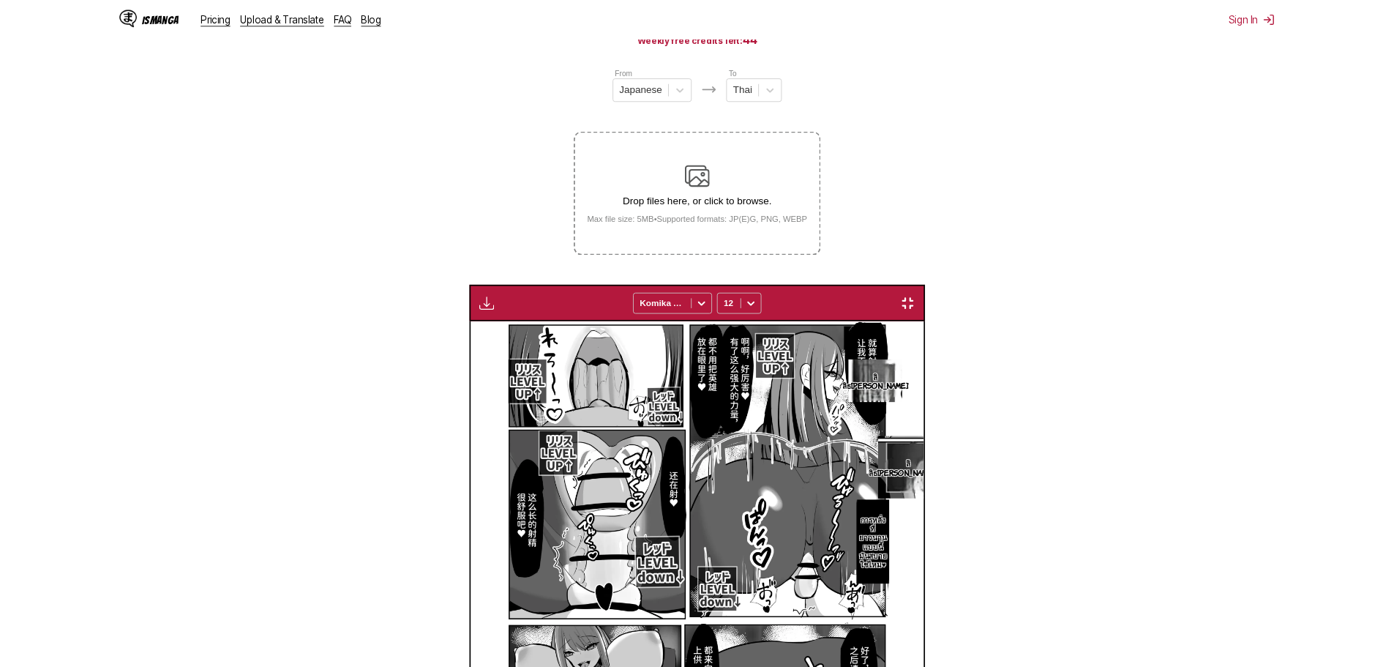
scroll to position [0, 13334]
